Goal: Register for event/course

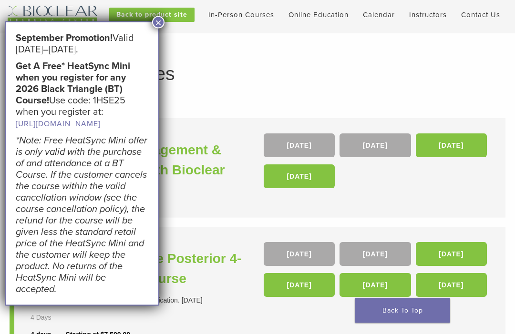
scroll to position [23, 0]
click at [157, 25] on button "×" at bounding box center [158, 22] width 12 height 12
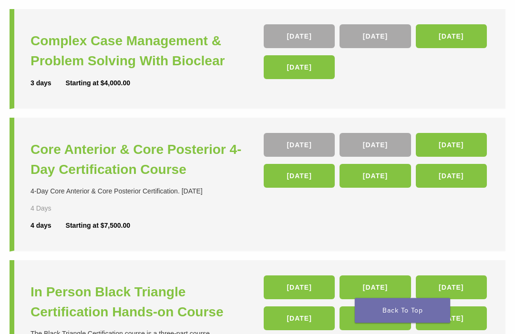
scroll to position [117, 0]
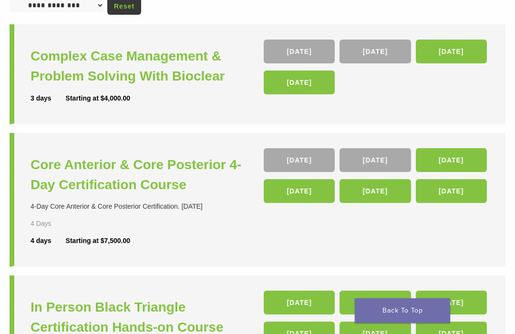
click at [459, 194] on link "10 Jun 26" at bounding box center [451, 191] width 71 height 24
click at [151, 185] on h3 "Core Anterior & Core Posterior 4-Day Certification Course" at bounding box center [145, 175] width 229 height 40
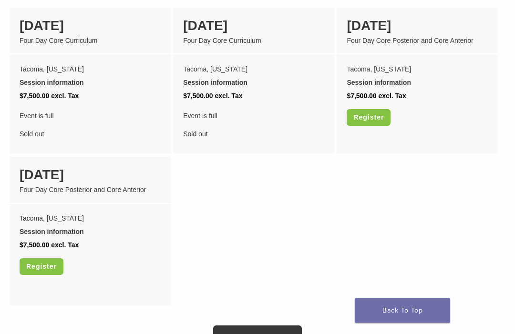
scroll to position [881, 0]
click at [291, 329] on link "Show me more dates" at bounding box center [257, 338] width 89 height 24
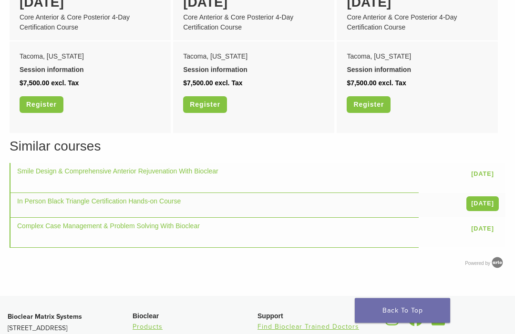
scroll to position [1358, 0]
click at [176, 222] on link "Complex Case Management & Problem Solving With Bioclear" at bounding box center [108, 226] width 183 height 8
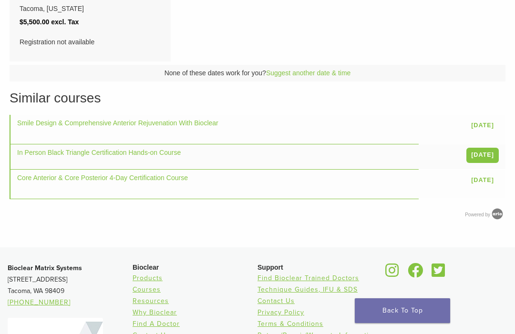
scroll to position [707, 0]
